Goal: Task Accomplishment & Management: Use online tool/utility

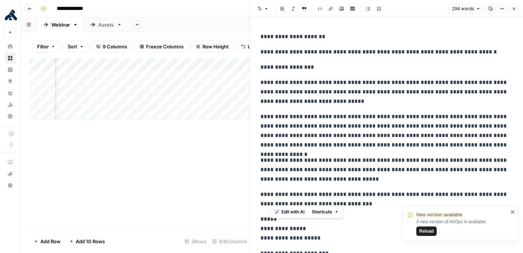
scroll to position [204, 0]
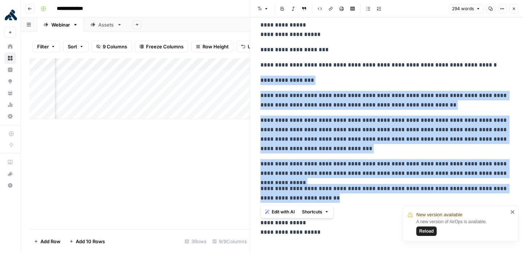
click at [516, 10] on button "Close" at bounding box center [513, 8] width 9 height 9
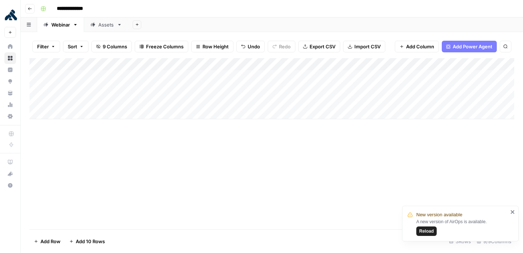
click at [81, 100] on div "Add Column" at bounding box center [271, 88] width 485 height 61
click at [75, 102] on div "Add Column" at bounding box center [271, 88] width 485 height 61
click at [75, 102] on input "text" at bounding box center [95, 103] width 63 height 7
click at [76, 143] on button "Done" at bounding box center [75, 142] width 18 height 9
click at [82, 168] on div "Add Column" at bounding box center [271, 143] width 485 height 171
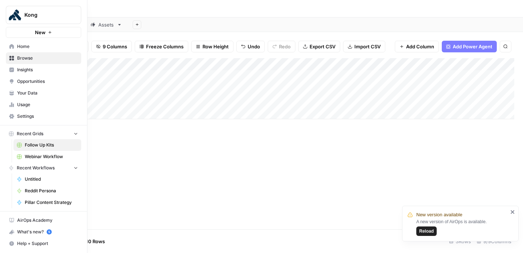
click at [31, 157] on span "Webinar Workflow" at bounding box center [51, 157] width 53 height 7
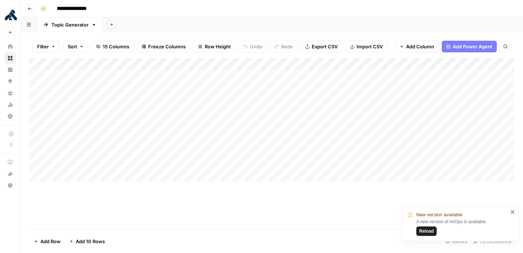
click at [428, 231] on span "Reload" at bounding box center [426, 231] width 15 height 7
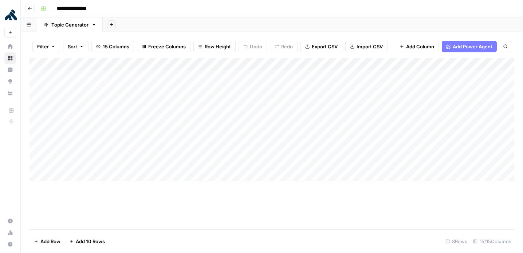
click at [276, 64] on div "Add Column" at bounding box center [271, 119] width 485 height 123
click at [317, 212] on div "Add Column" at bounding box center [271, 143] width 485 height 171
click at [275, 65] on div "Add Column" at bounding box center [271, 119] width 485 height 123
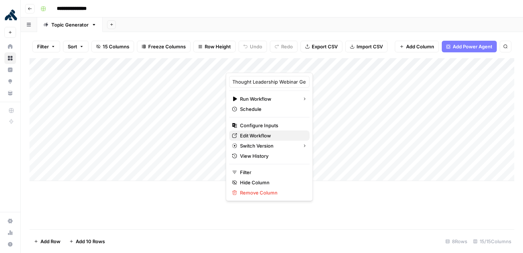
click at [264, 136] on span "Edit Workflow" at bounding box center [272, 135] width 64 height 7
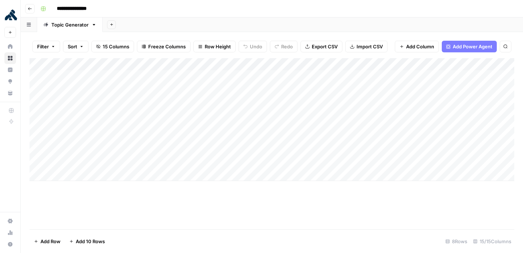
click at [203, 224] on div "Add Column" at bounding box center [271, 143] width 485 height 171
click at [236, 185] on div "Add Column" at bounding box center [271, 143] width 485 height 171
click at [400, 126] on div "Add Column" at bounding box center [271, 119] width 485 height 123
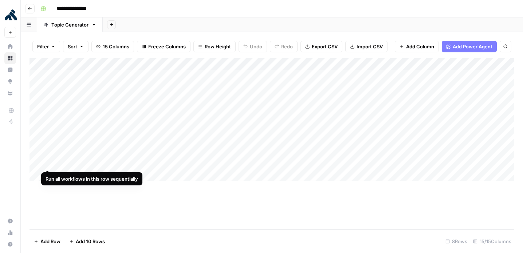
click at [36, 162] on div "Add Column" at bounding box center [271, 119] width 485 height 123
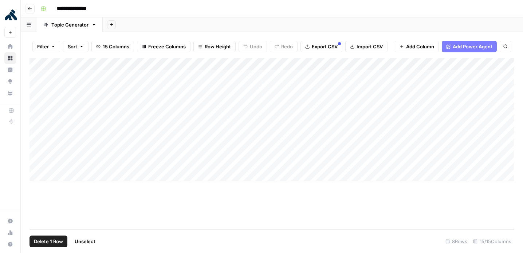
click at [51, 242] on span "Delete 1 Row" at bounding box center [48, 241] width 29 height 7
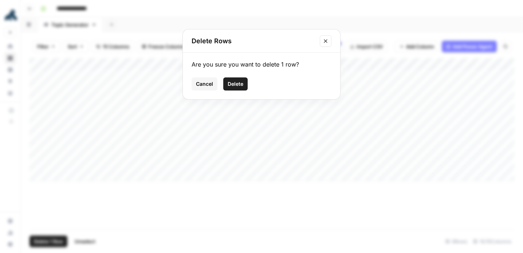
click at [240, 85] on span "Delete" at bounding box center [236, 83] width 16 height 7
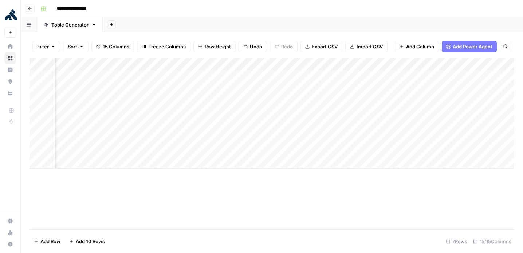
scroll to position [0, 539]
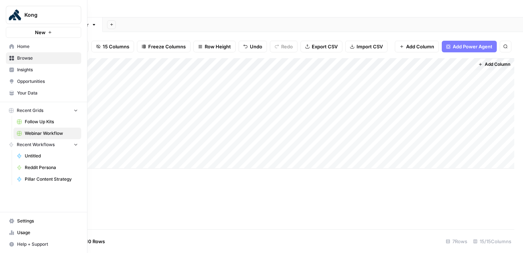
click at [33, 123] on span "Follow Up Kits" at bounding box center [51, 122] width 53 height 7
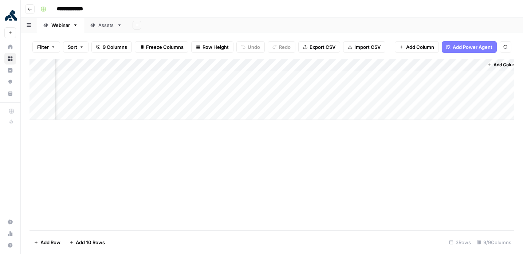
scroll to position [0, 158]
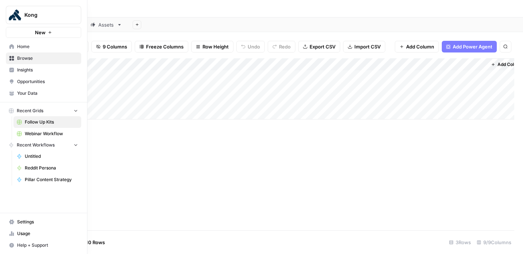
click at [36, 133] on span "Webinar Workflow" at bounding box center [51, 133] width 53 height 7
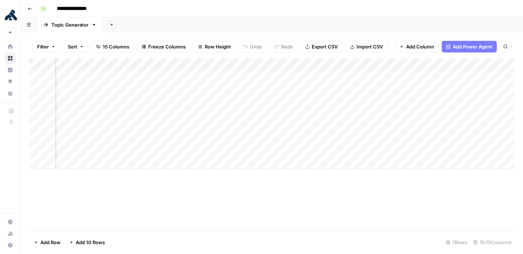
scroll to position [0, 336]
click at [277, 76] on div "Add Column" at bounding box center [271, 113] width 485 height 111
click at [267, 77] on div "Add Column" at bounding box center [271, 113] width 485 height 111
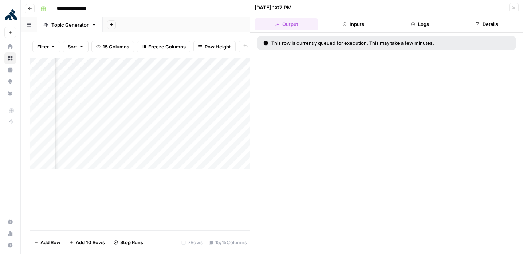
click at [206, 196] on div "Add Column" at bounding box center [139, 144] width 220 height 172
click at [515, 8] on icon "button" at bounding box center [514, 7] width 4 height 4
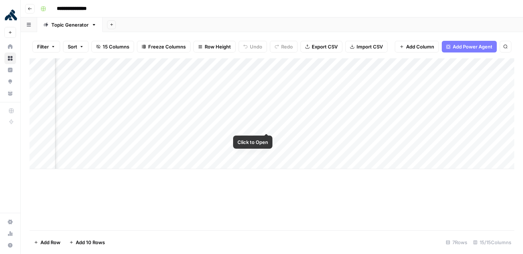
click at [265, 126] on div "Add Column" at bounding box center [271, 113] width 485 height 111
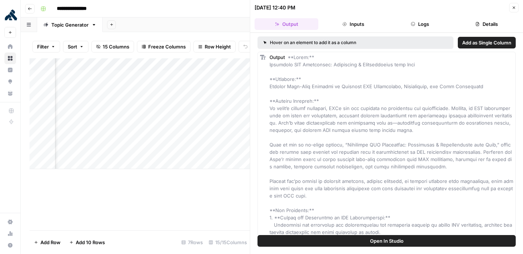
scroll to position [0, 372]
click at [514, 9] on icon "button" at bounding box center [514, 7] width 4 height 4
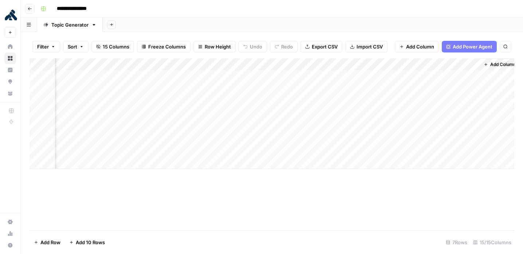
scroll to position [0, 539]
click at [394, 126] on div "Add Column" at bounding box center [271, 113] width 485 height 111
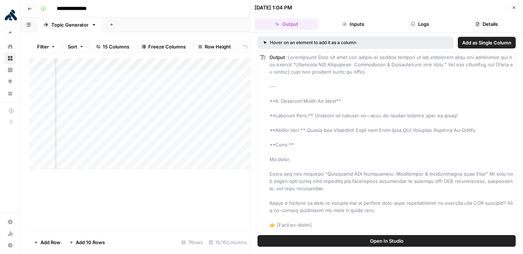
click at [514, 4] on button "Close" at bounding box center [513, 7] width 9 height 9
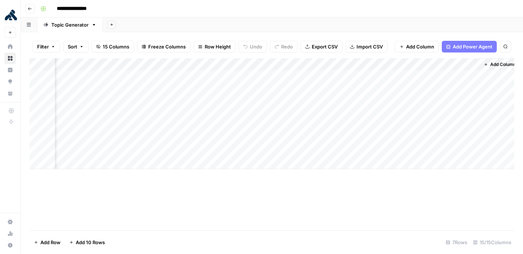
scroll to position [0, 530]
click at [476, 126] on div "Add Column" at bounding box center [271, 113] width 485 height 111
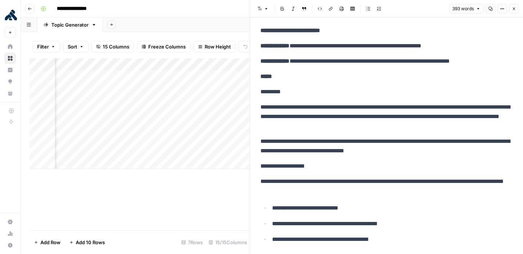
scroll to position [71, 0]
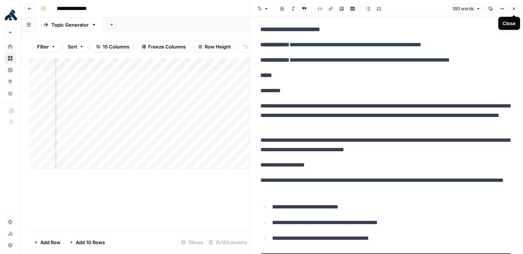
click at [515, 9] on icon "button" at bounding box center [514, 9] width 4 height 4
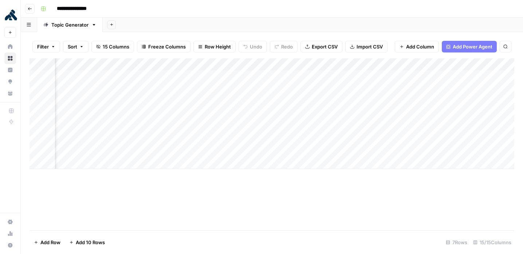
scroll to position [0, 482]
click at [319, 65] on div "Add Column" at bounding box center [271, 113] width 485 height 111
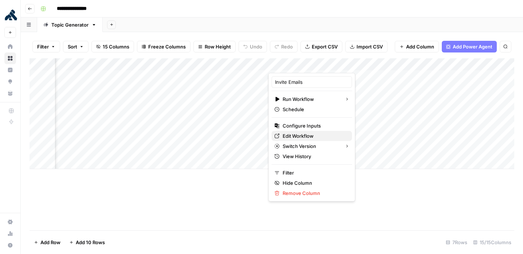
click at [303, 134] on span "Edit Workflow" at bounding box center [315, 135] width 64 height 7
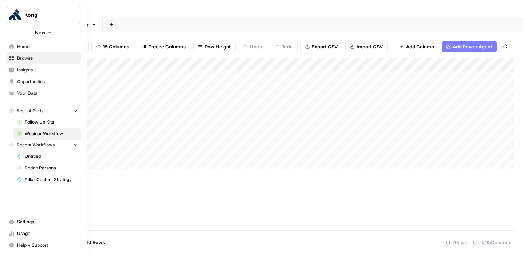
click at [32, 125] on span "Follow Up Kits" at bounding box center [51, 122] width 53 height 7
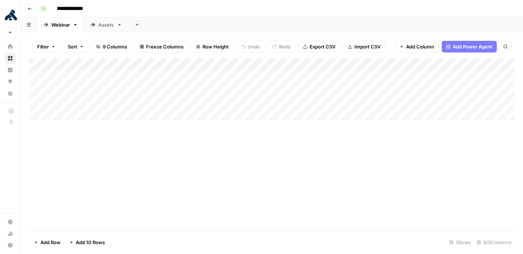
click at [302, 65] on div "Add Column" at bounding box center [271, 88] width 485 height 61
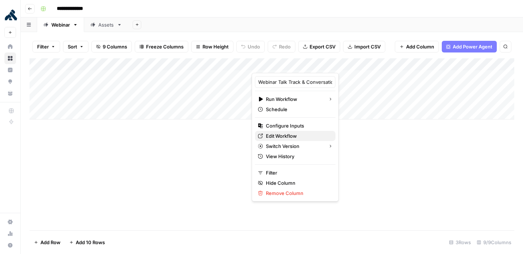
click at [287, 134] on span "Edit Workflow" at bounding box center [298, 135] width 64 height 7
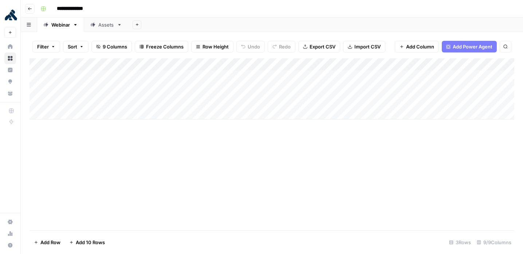
click at [286, 66] on div "Add Column" at bounding box center [271, 88] width 485 height 61
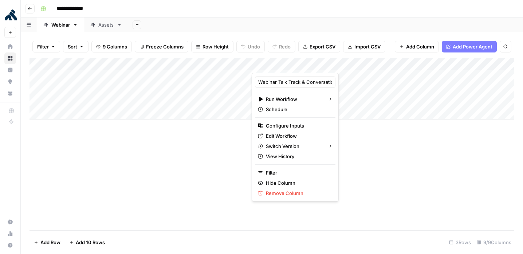
click at [210, 185] on div "Add Column" at bounding box center [271, 144] width 485 height 172
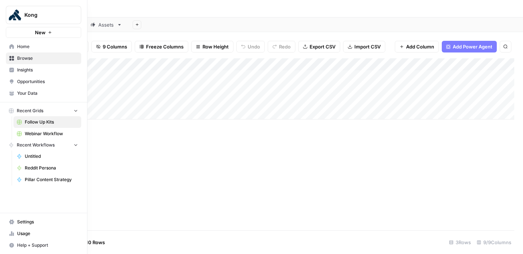
click at [32, 133] on span "Webinar Workflow" at bounding box center [51, 133] width 53 height 7
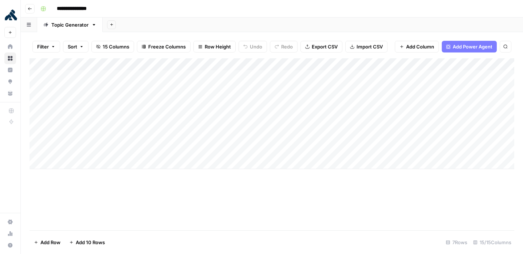
click at [277, 65] on div "Add Column" at bounding box center [271, 113] width 485 height 111
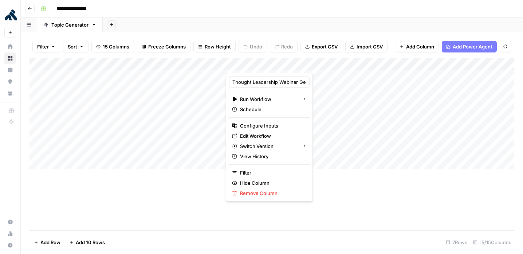
click at [396, 199] on div "Add Column" at bounding box center [271, 144] width 485 height 172
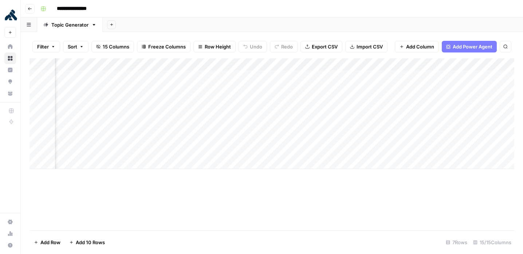
scroll to position [0, 360]
click at [242, 65] on div "Add Column" at bounding box center [271, 113] width 485 height 111
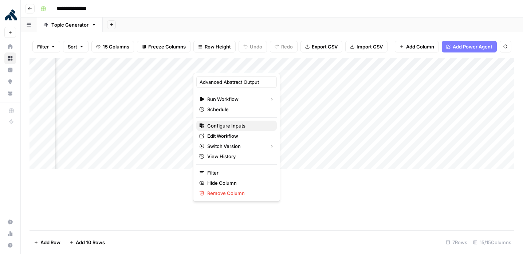
click at [237, 125] on span "Configure Inputs" at bounding box center [239, 125] width 64 height 7
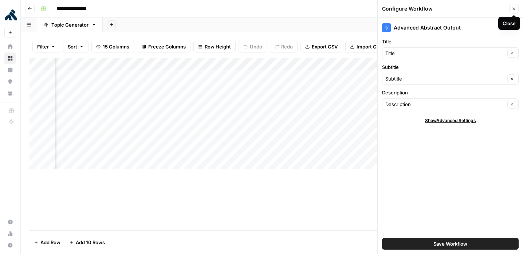
click at [516, 11] on button "Close" at bounding box center [513, 8] width 9 height 9
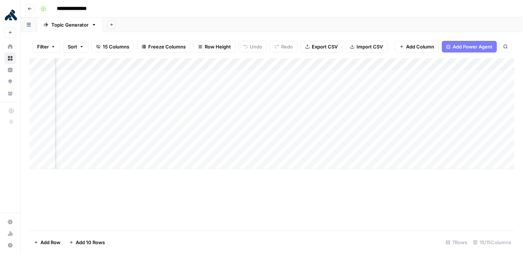
click at [244, 65] on div "Add Column" at bounding box center [271, 113] width 485 height 111
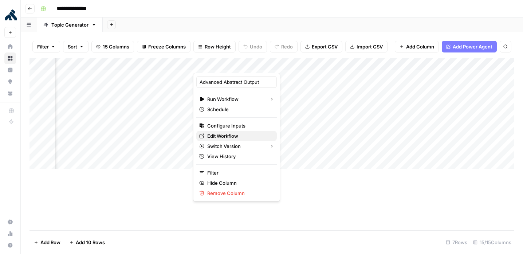
click at [226, 136] on span "Edit Workflow" at bounding box center [239, 135] width 64 height 7
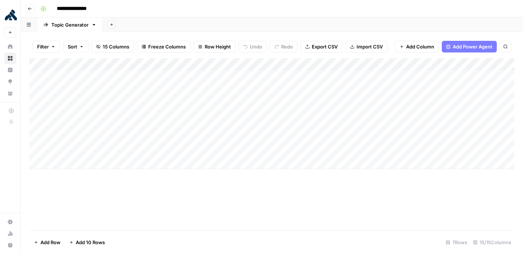
scroll to position [0, 0]
click at [277, 64] on div "Add Column" at bounding box center [271, 113] width 485 height 111
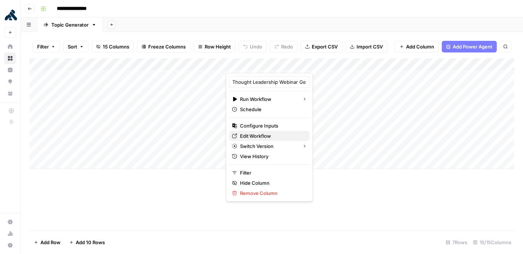
click at [269, 138] on span "Edit Workflow" at bounding box center [272, 135] width 64 height 7
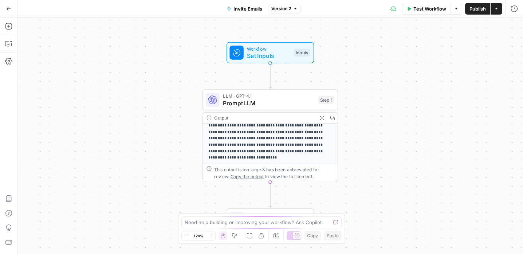
scroll to position [129, 0]
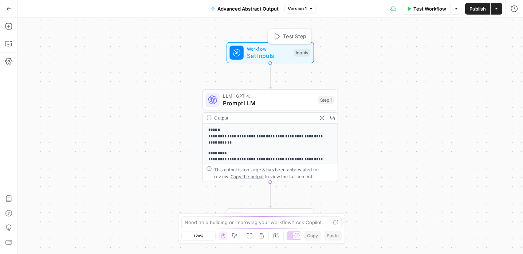
click at [271, 52] on span "Set Inputs" at bounding box center [268, 55] width 43 height 9
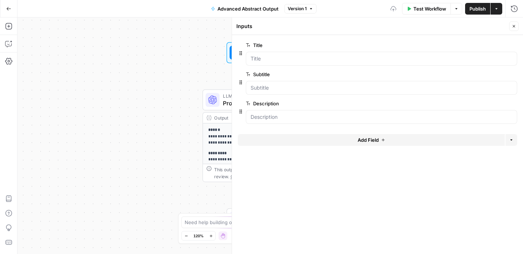
click at [158, 97] on div "**********" at bounding box center [269, 135] width 505 height 236
click at [514, 27] on icon "button" at bounding box center [514, 26] width 4 height 4
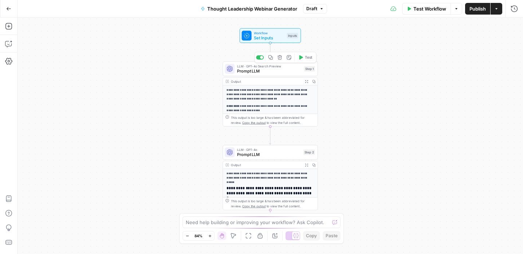
click at [275, 71] on span "Prompt LLM" at bounding box center [269, 71] width 64 height 6
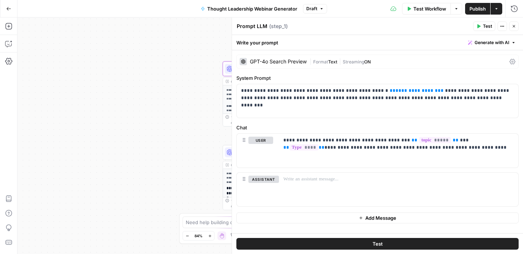
click at [175, 151] on div "**********" at bounding box center [269, 135] width 505 height 236
click at [516, 26] on button "Close" at bounding box center [513, 25] width 9 height 9
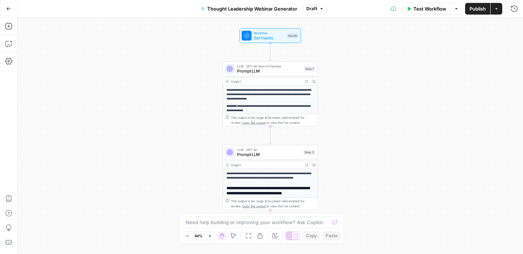
click at [276, 151] on span "Prompt LLM" at bounding box center [269, 154] width 64 height 6
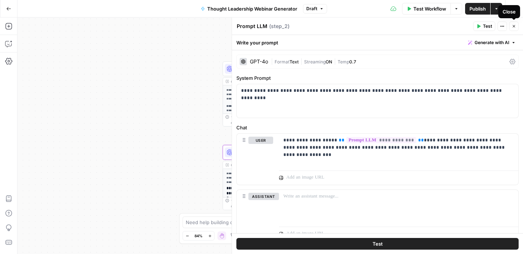
click at [514, 26] on icon "button" at bounding box center [514, 26] width 4 height 4
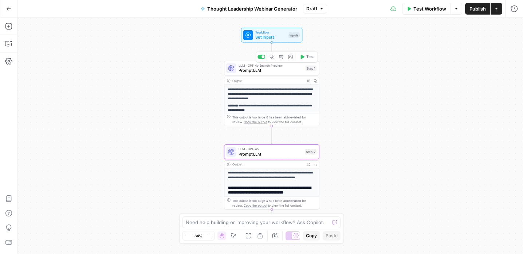
click at [277, 70] on span "Prompt LLM" at bounding box center [270, 70] width 64 height 6
